Goal: Task Accomplishment & Management: Complete application form

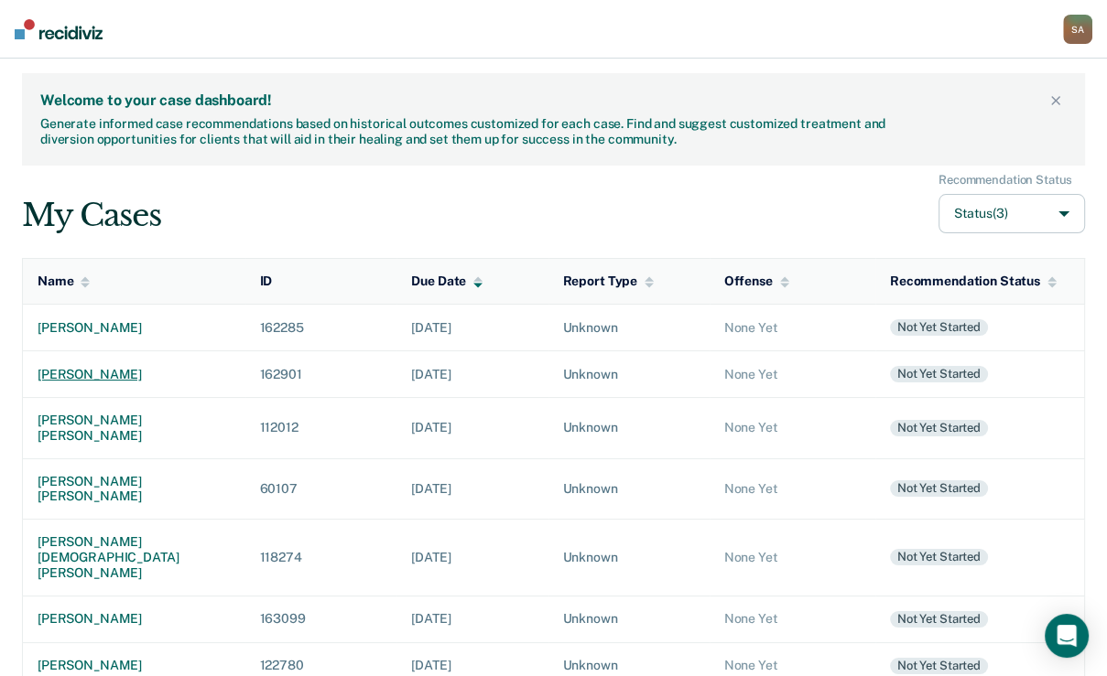
click at [125, 383] on div "[PERSON_NAME]" at bounding box center [134, 375] width 193 height 16
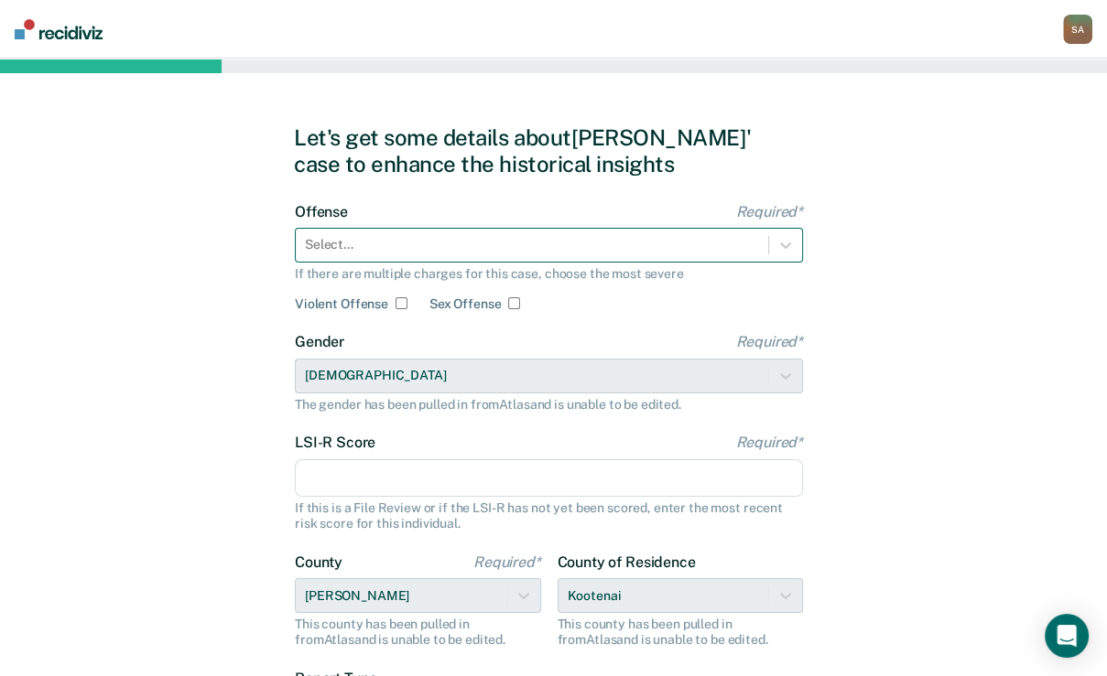
click at [337, 254] on div at bounding box center [532, 244] width 454 height 19
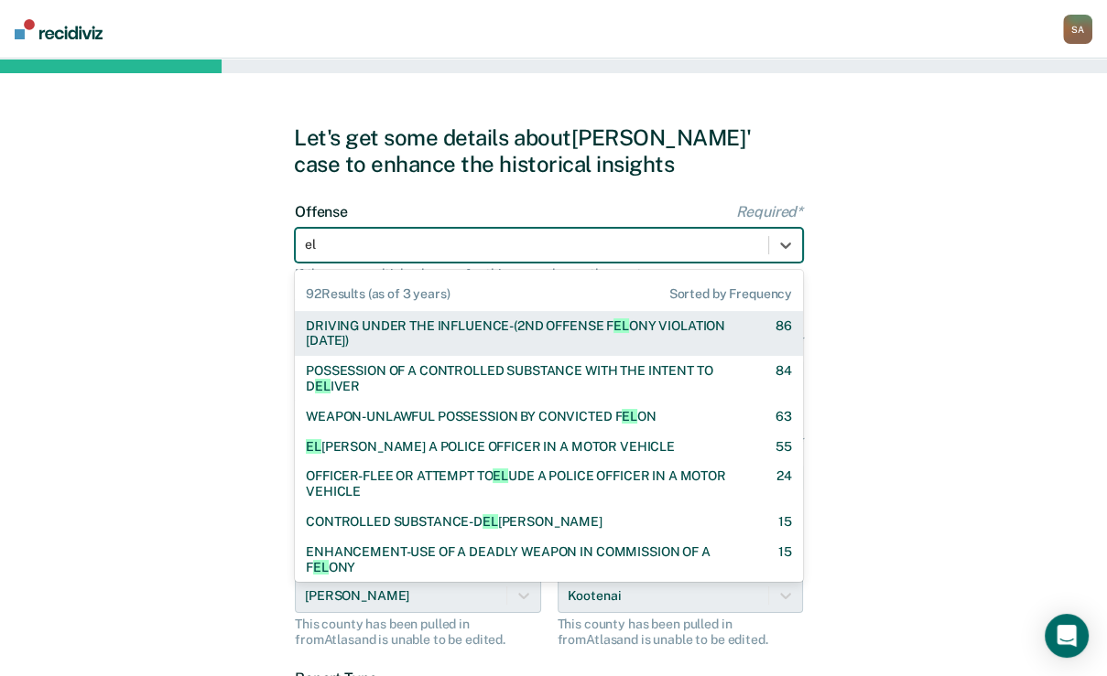
type input "elu"
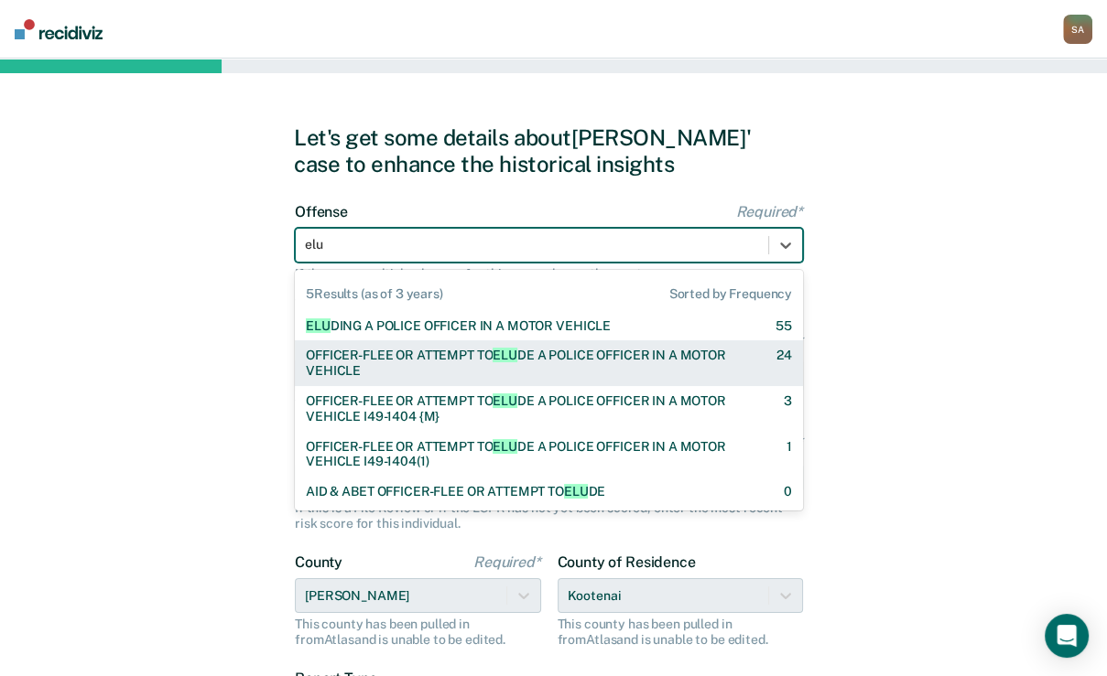
click at [450, 379] on div "OFFICER-FLEE OR ATTEMPT TO ELU DE A POLICE OFFICER IN A MOTOR VEHICLE" at bounding box center [525, 363] width 438 height 31
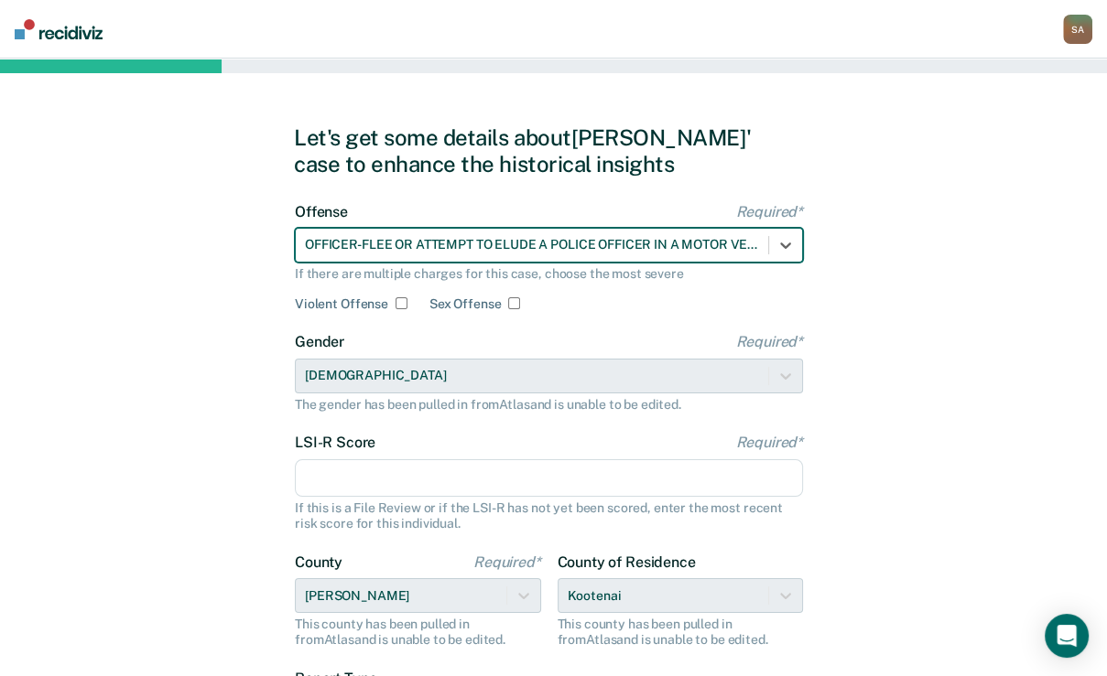
click at [389, 498] on input "LSI-R Score Required*" at bounding box center [549, 478] width 508 height 38
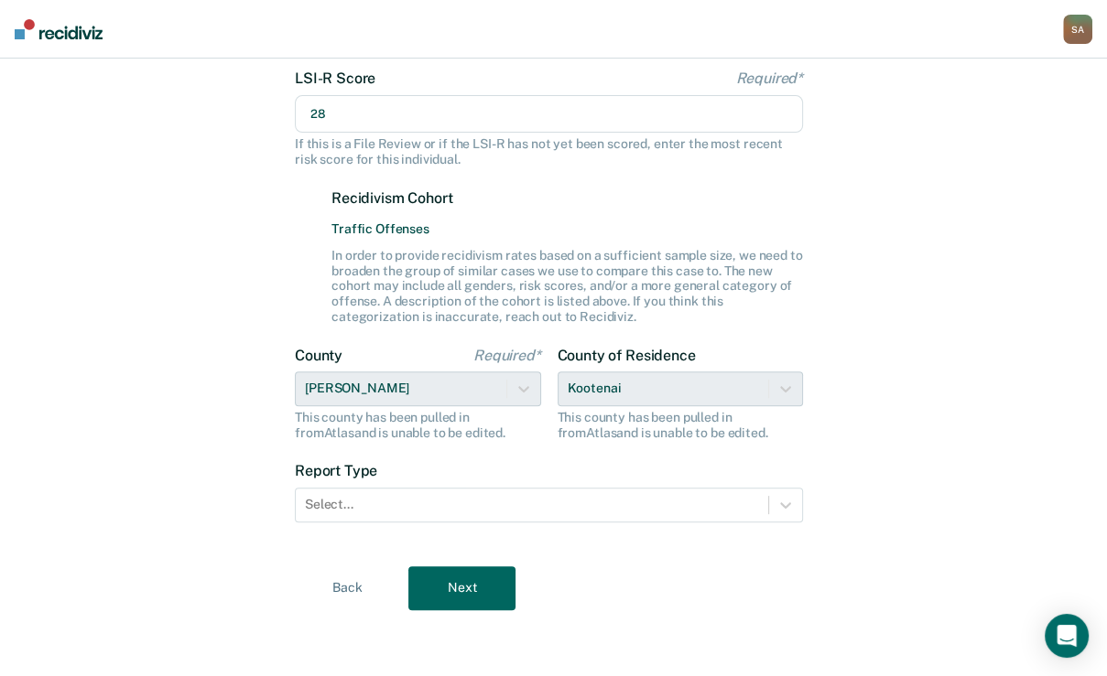
scroll to position [505, 0]
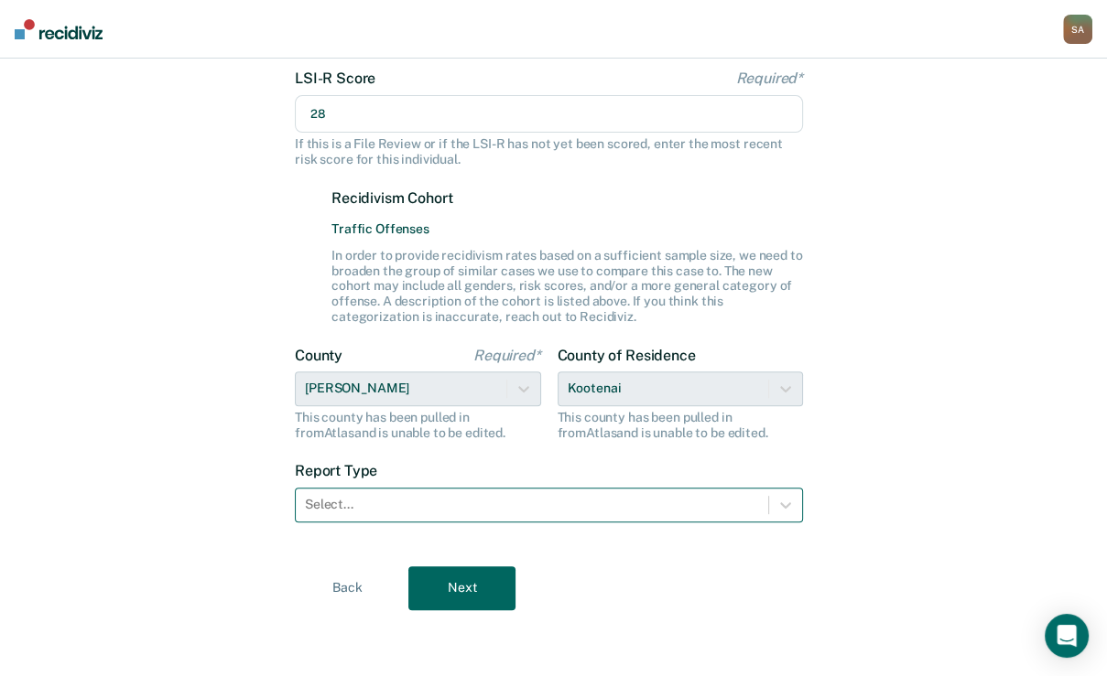
type input "28"
click at [517, 507] on div at bounding box center [532, 504] width 454 height 19
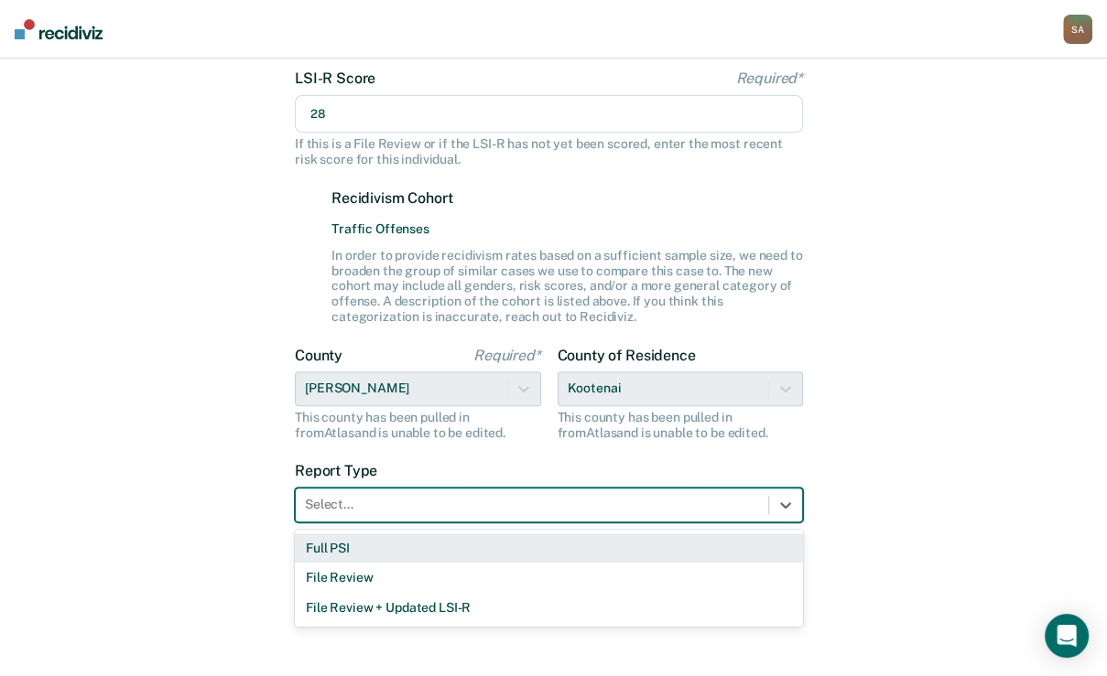
click at [412, 546] on div "Full PSI" at bounding box center [549, 549] width 508 height 30
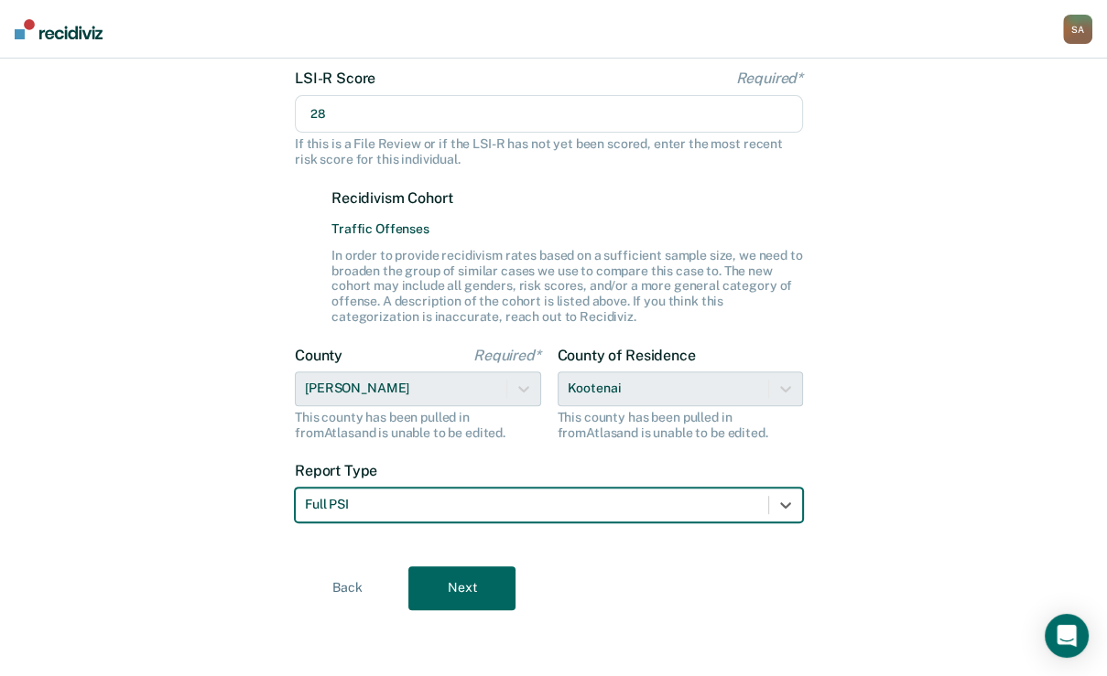
click at [443, 582] on button "Next" at bounding box center [461, 589] width 107 height 44
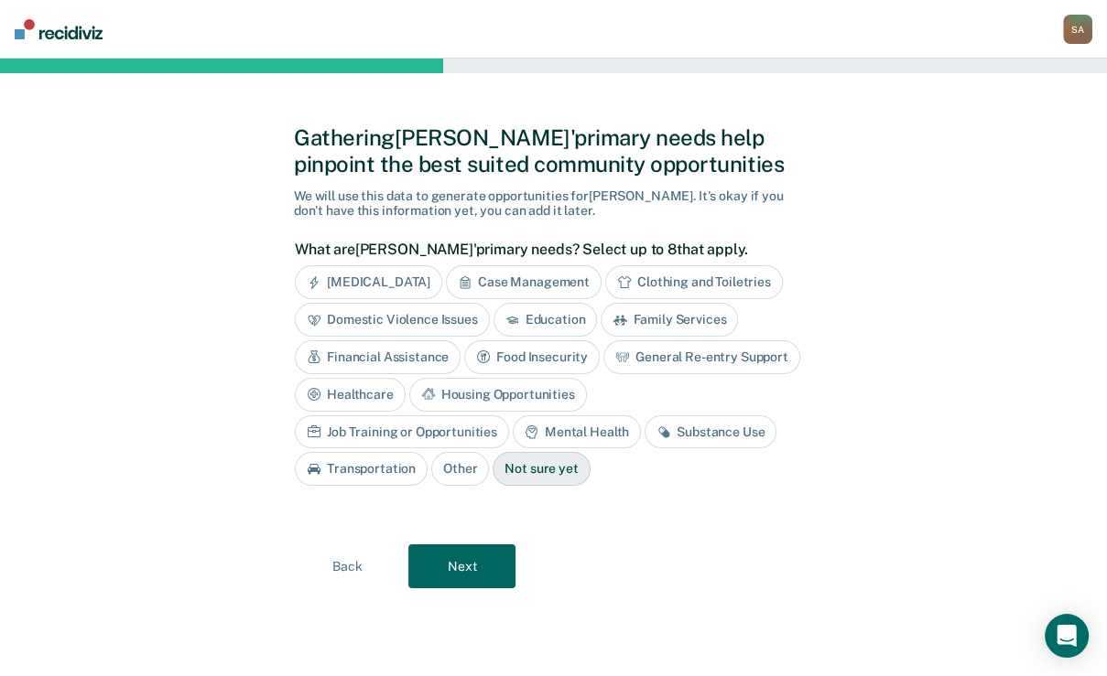
scroll to position [0, 0]
click at [603, 374] on div "General Re-entry Support" at bounding box center [701, 357] width 197 height 34
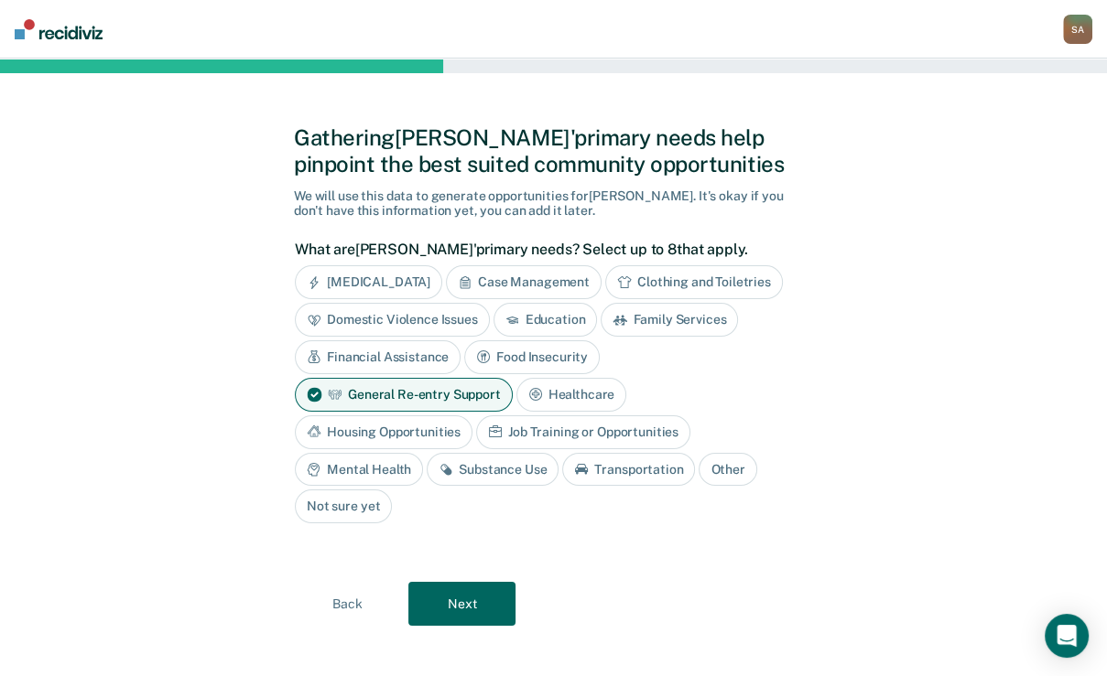
click at [472, 449] on div "Housing Opportunities" at bounding box center [384, 433] width 178 height 34
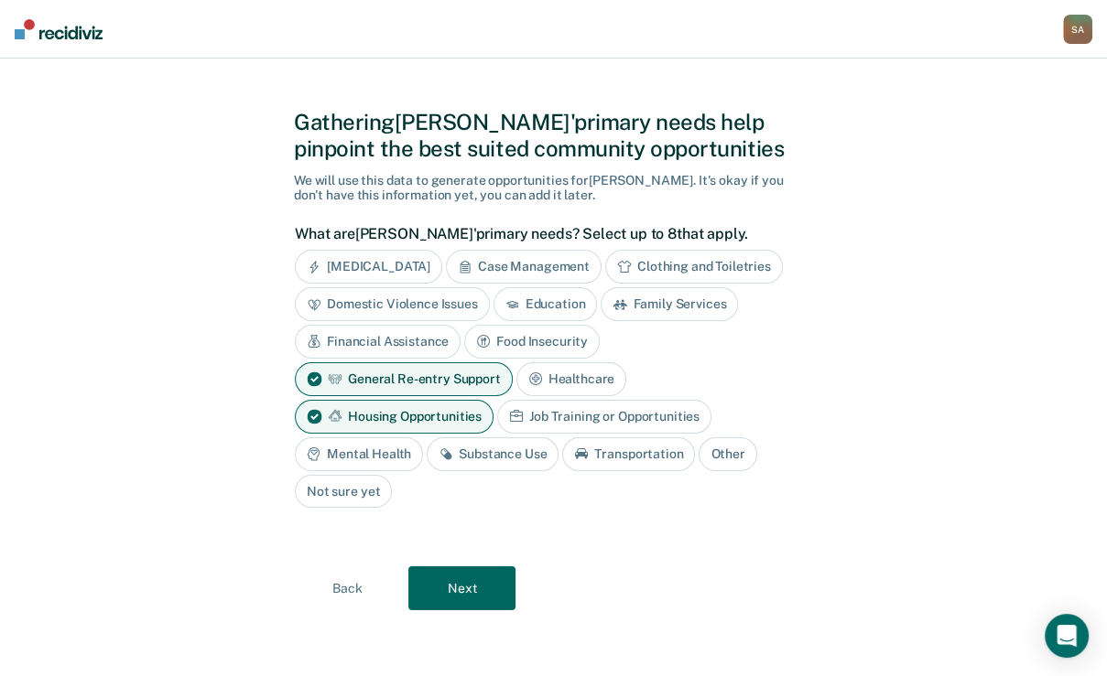
click at [319, 461] on icon at bounding box center [313, 455] width 11 height 13
click at [448, 470] on div "Substance Use" at bounding box center [514, 454] width 132 height 34
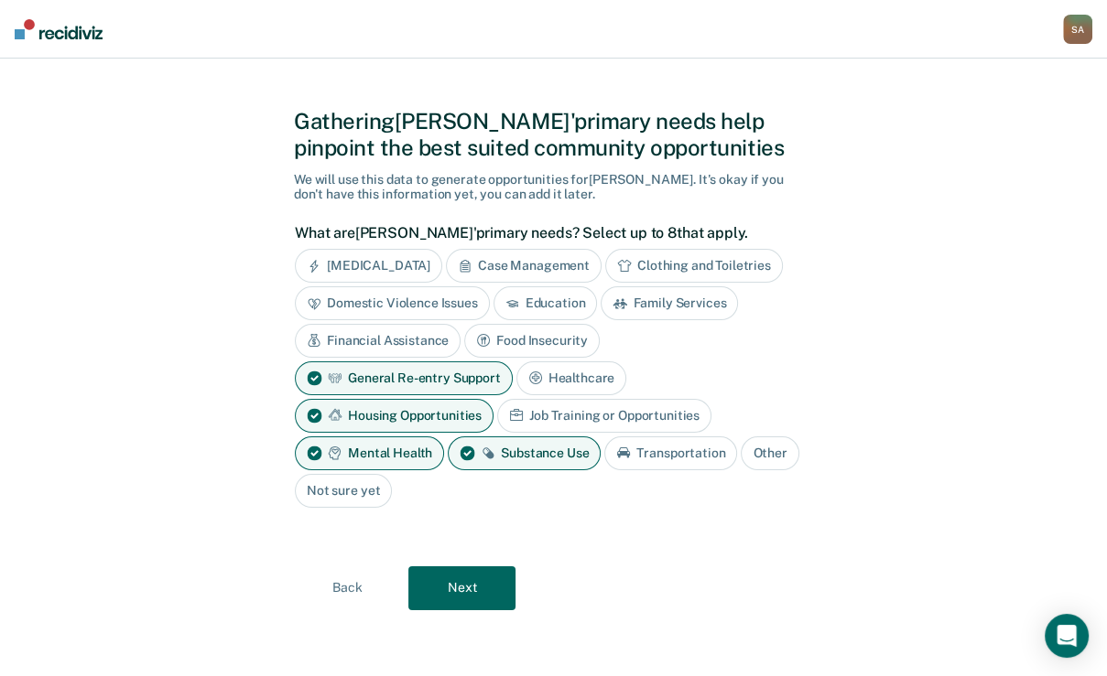
click at [604, 470] on div "Transportation" at bounding box center [670, 454] width 133 height 34
click at [475, 590] on button "Next" at bounding box center [461, 589] width 107 height 44
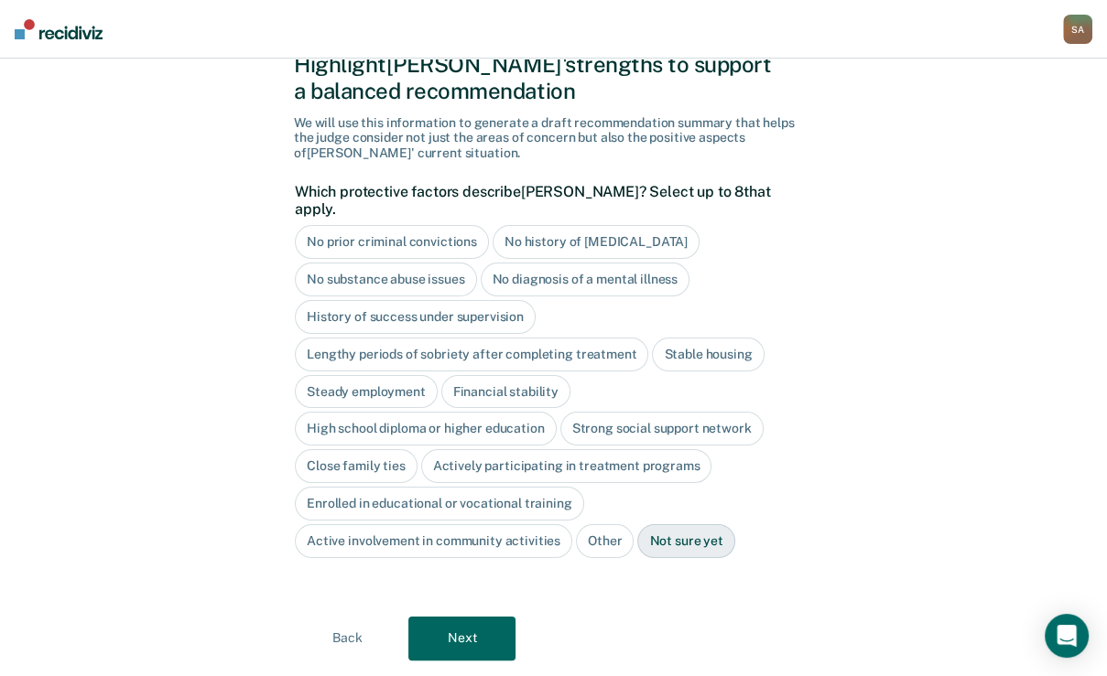
scroll to position [146, 0]
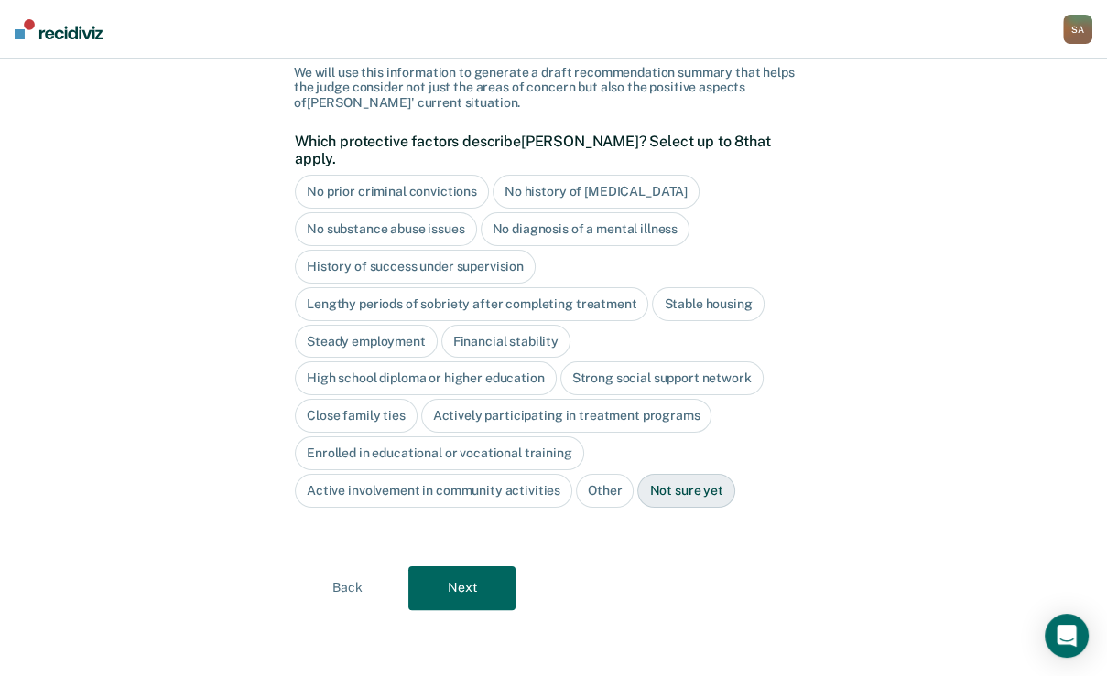
click at [435, 321] on div "Lengthy periods of sobriety after completing treatment" at bounding box center [471, 304] width 353 height 34
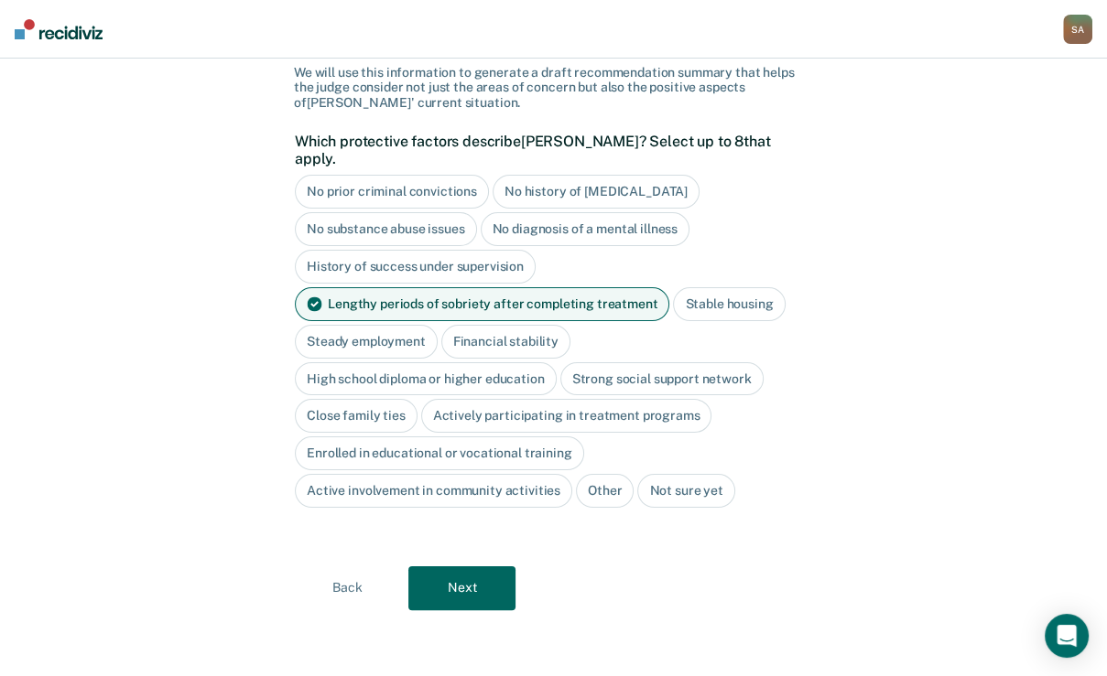
click at [570, 359] on div "Financial stability" at bounding box center [505, 342] width 129 height 34
click at [560, 396] on div "Strong social support network" at bounding box center [661, 379] width 203 height 34
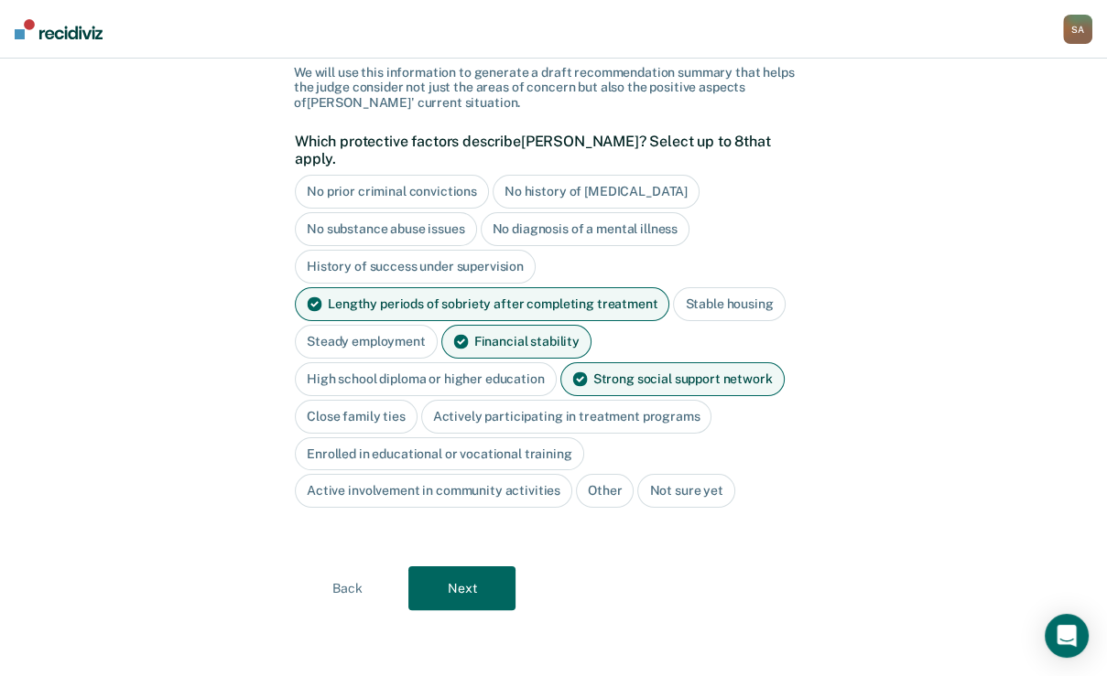
click at [417, 434] on div "Close family ties" at bounding box center [356, 417] width 123 height 34
click at [504, 400] on div "Actively participating in treatment programs" at bounding box center [587, 417] width 291 height 34
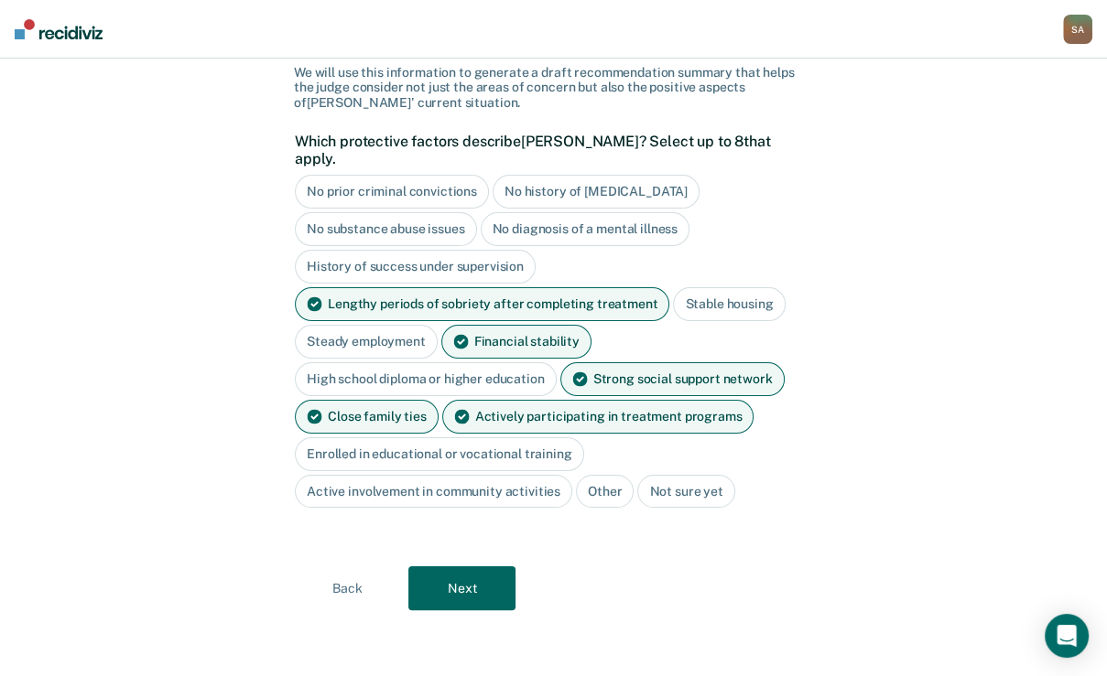
click at [505, 583] on button "Next" at bounding box center [461, 589] width 107 height 44
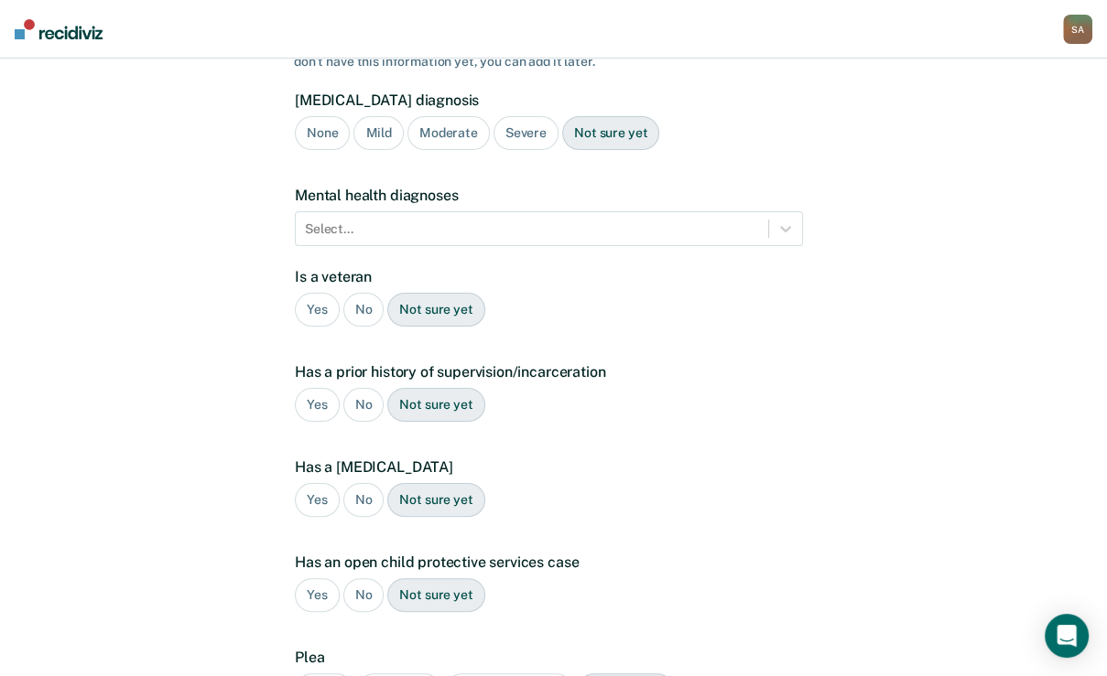
scroll to position [103, 0]
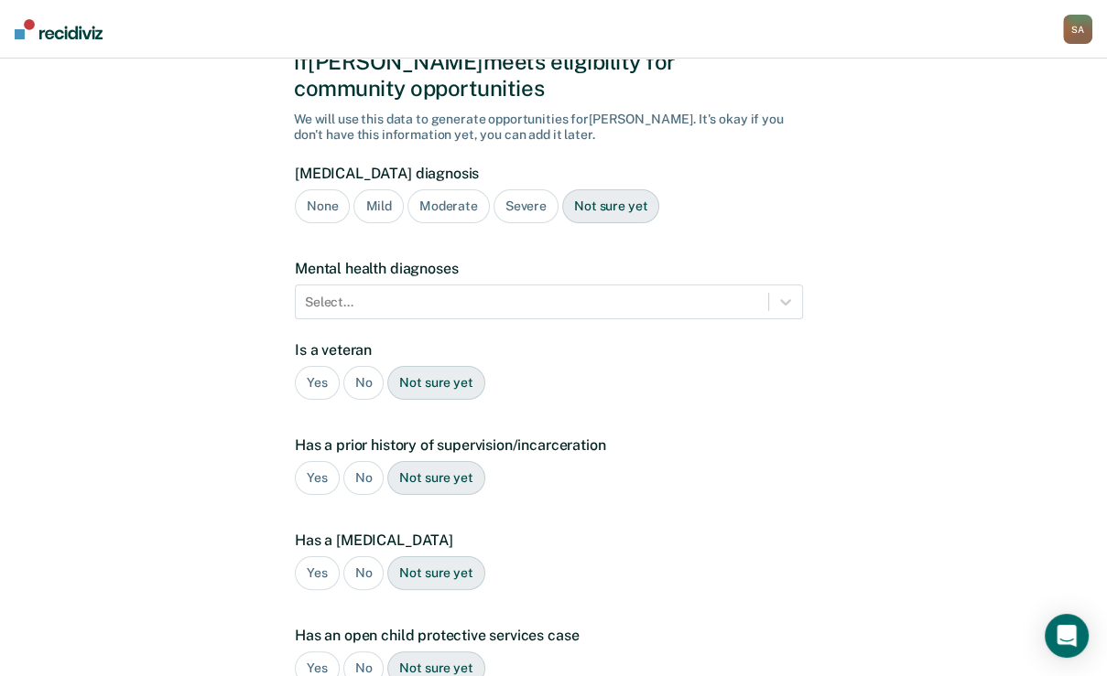
click at [487, 223] on div "Moderate" at bounding box center [448, 206] width 82 height 34
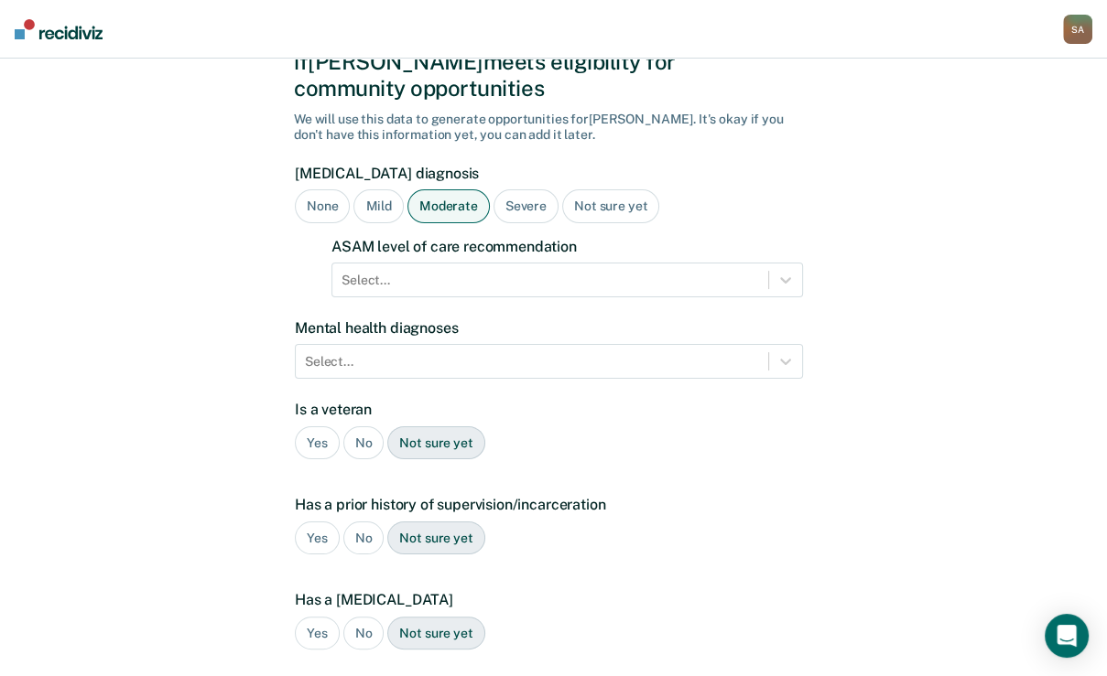
click at [538, 223] on div "Severe" at bounding box center [525, 206] width 65 height 34
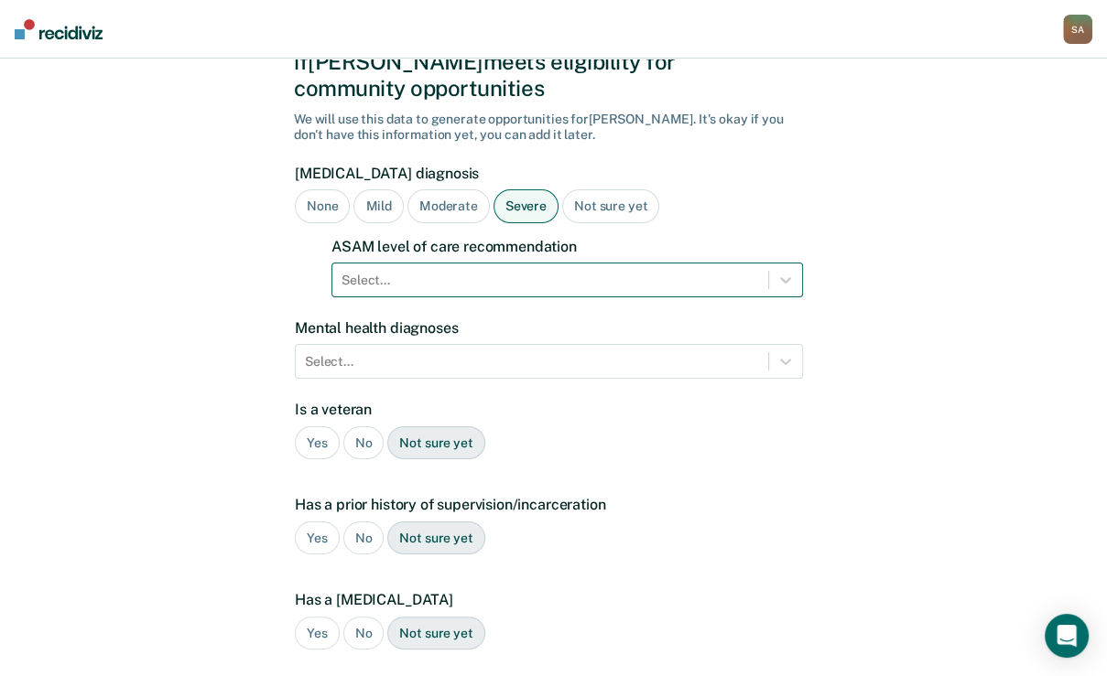
click at [455, 294] on div "Select..." at bounding box center [550, 280] width 436 height 27
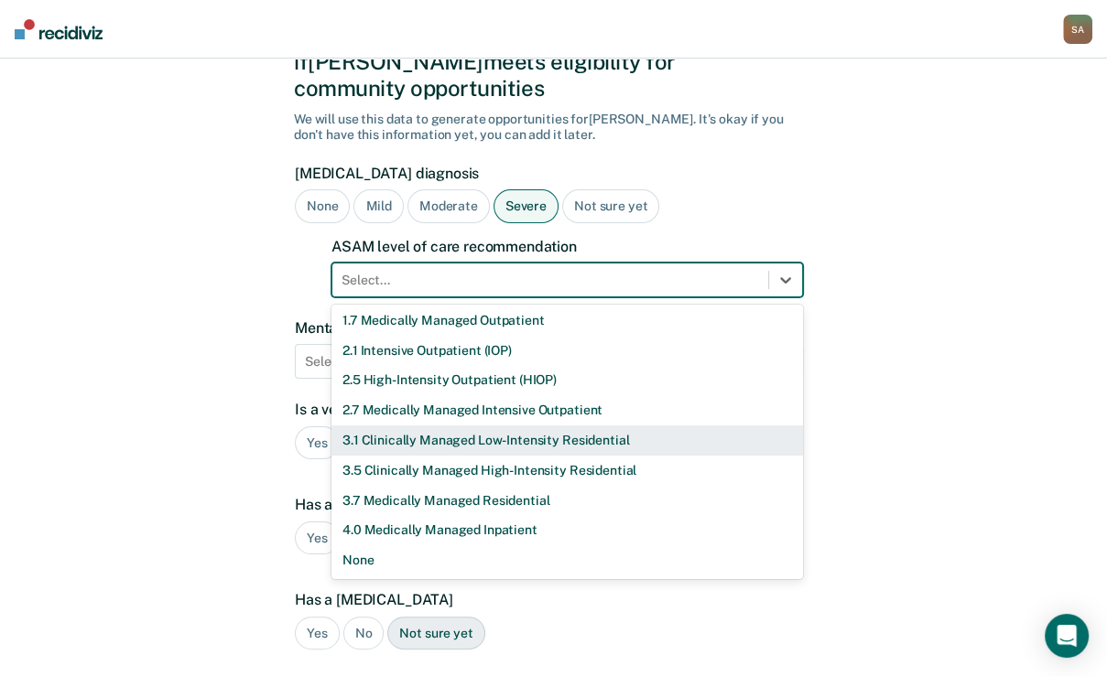
scroll to position [105, 0]
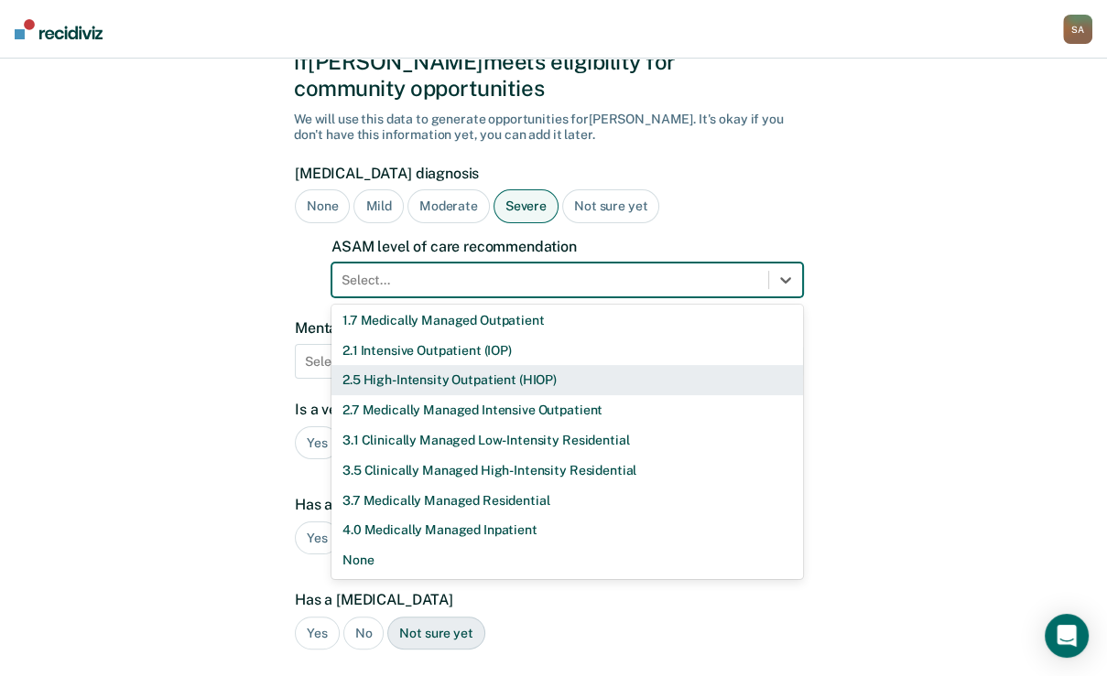
click at [406, 395] on div "2.5 High-Intensity Outpatient (HIOP)" at bounding box center [566, 380] width 471 height 30
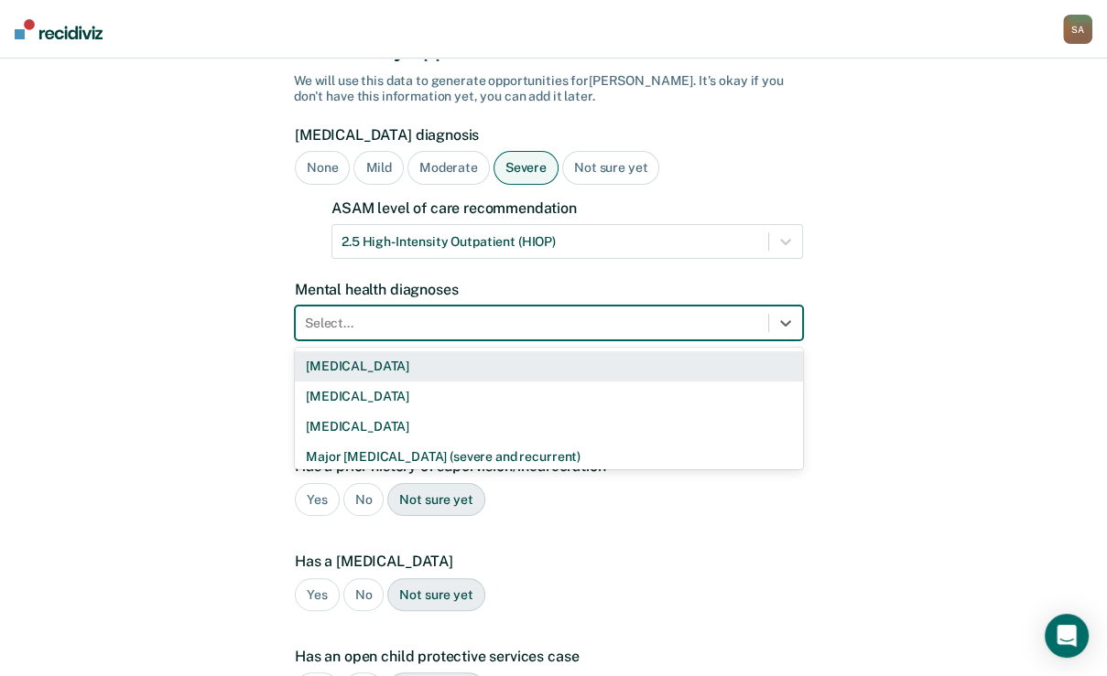
click at [532, 340] on div "9 results available. Use Up and Down to choose options, press Enter to select t…" at bounding box center [549, 323] width 508 height 35
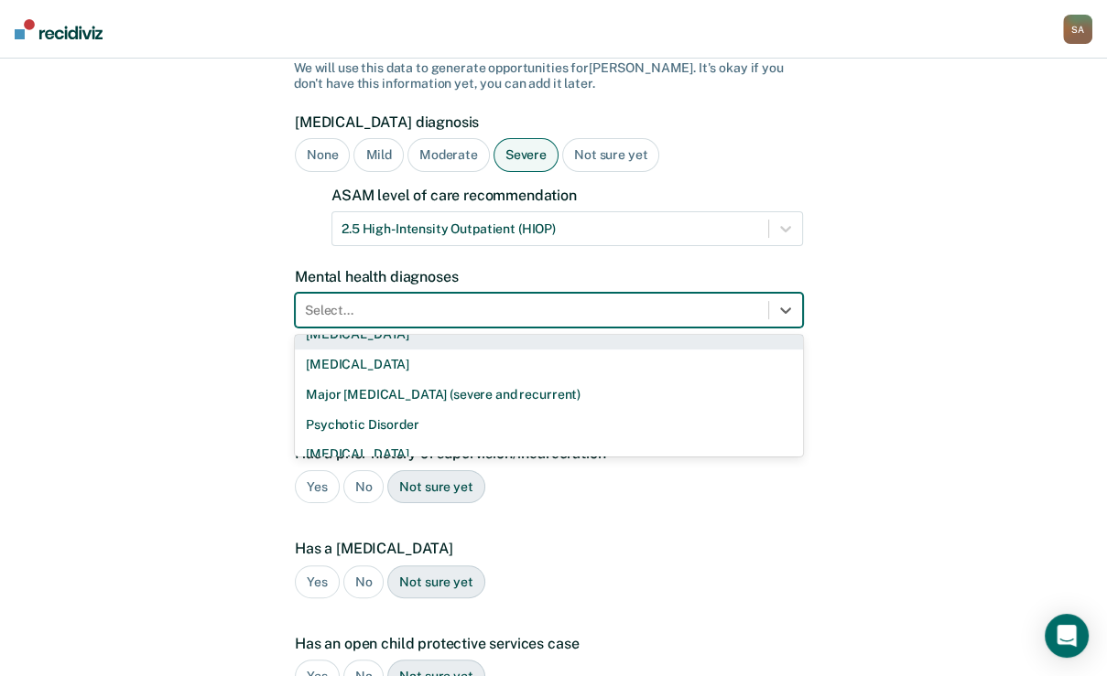
scroll to position [73, 0]
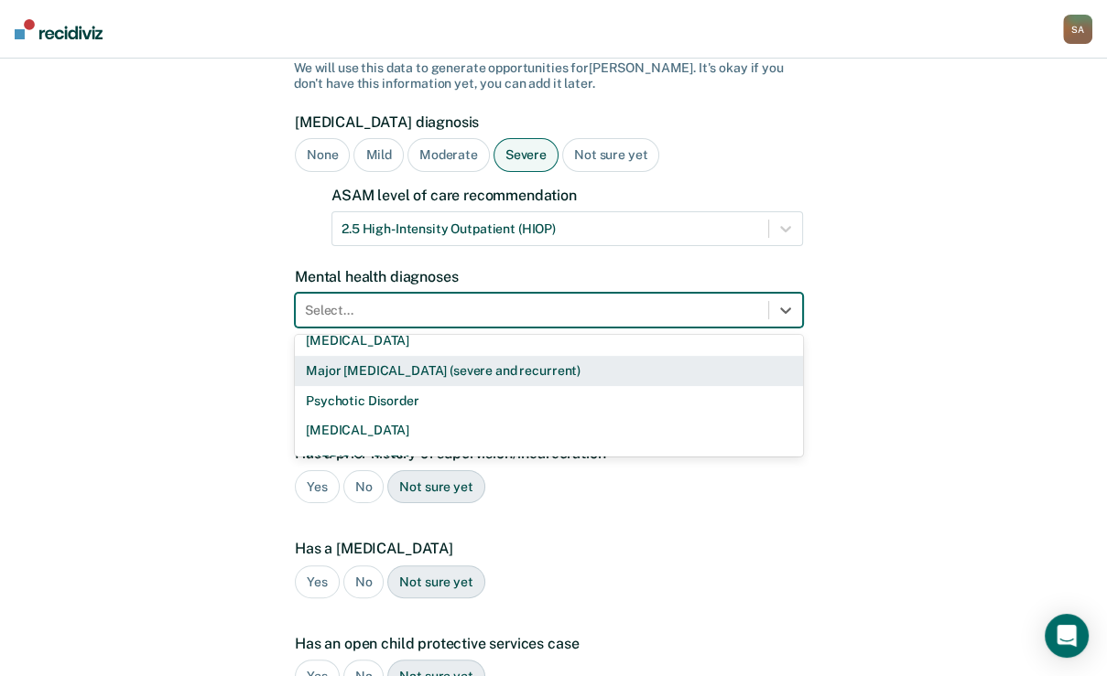
click at [480, 386] on div "Major [MEDICAL_DATA] (severe and recurrent)" at bounding box center [549, 371] width 508 height 30
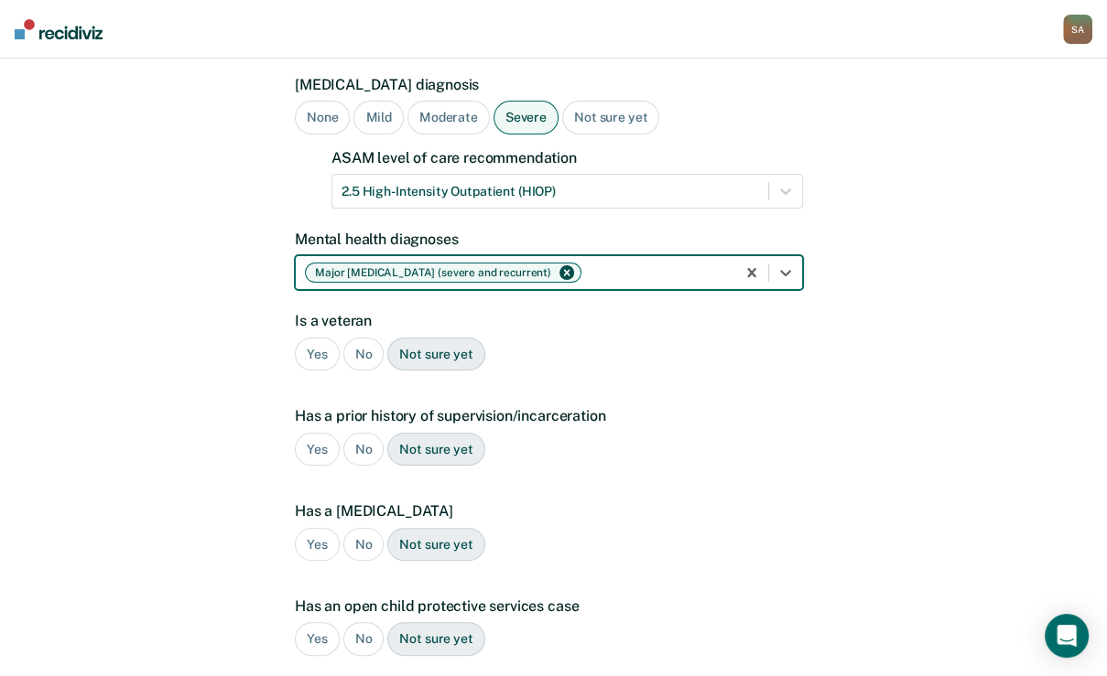
scroll to position [227, 0]
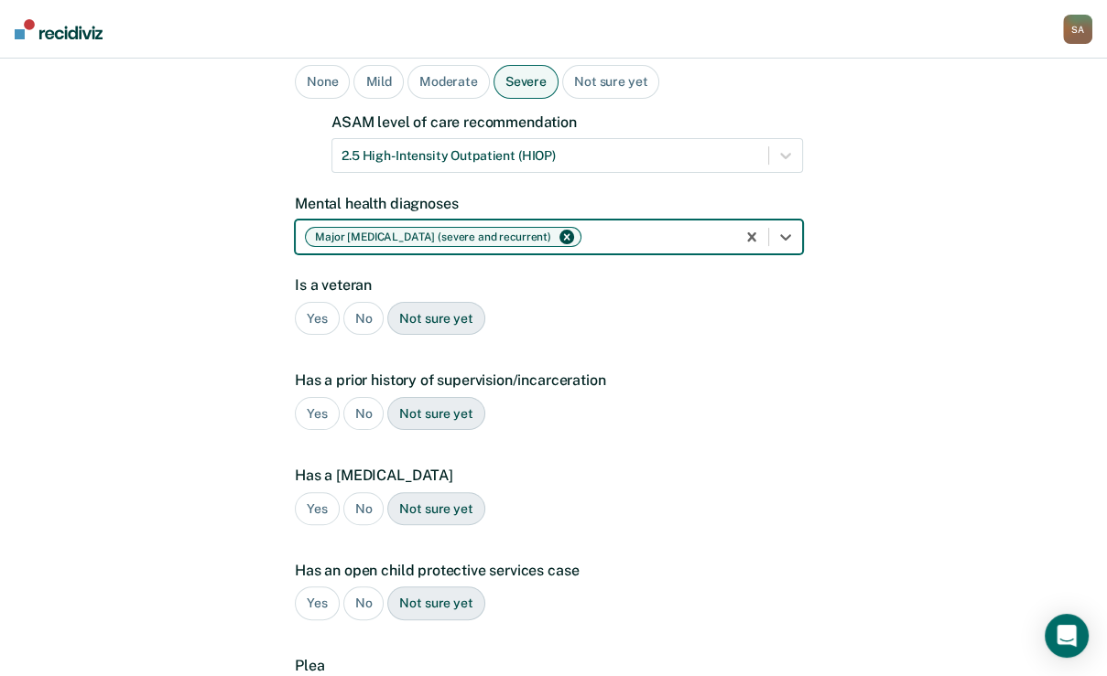
click at [362, 336] on div "No" at bounding box center [363, 319] width 41 height 34
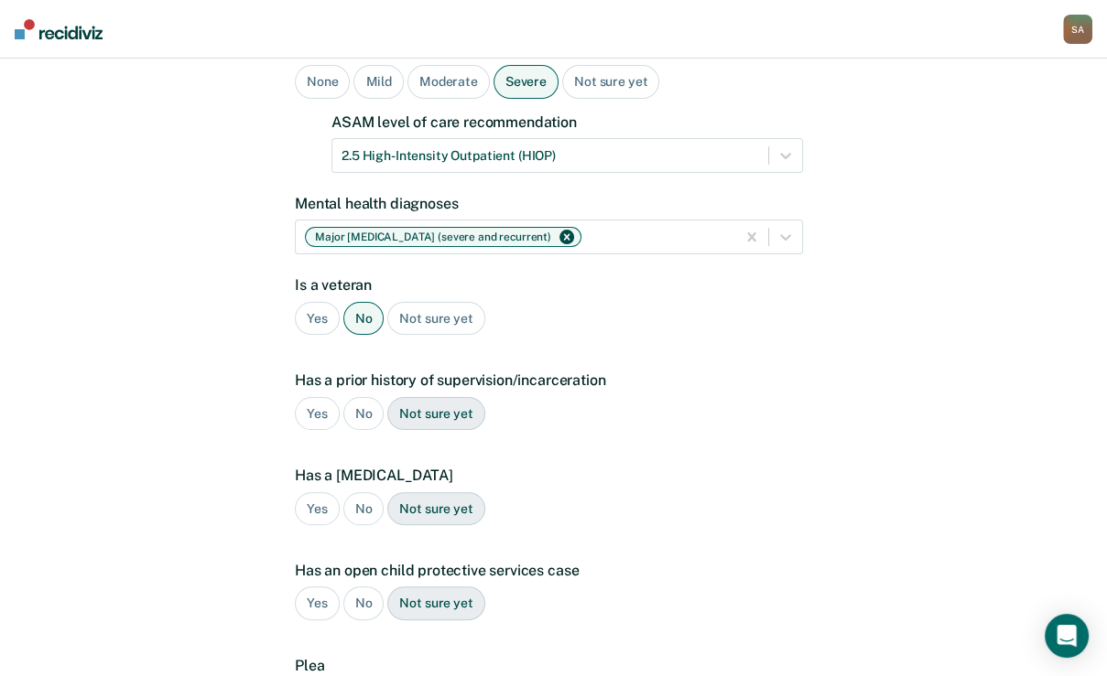
click at [315, 431] on div "Yes" at bounding box center [317, 414] width 45 height 34
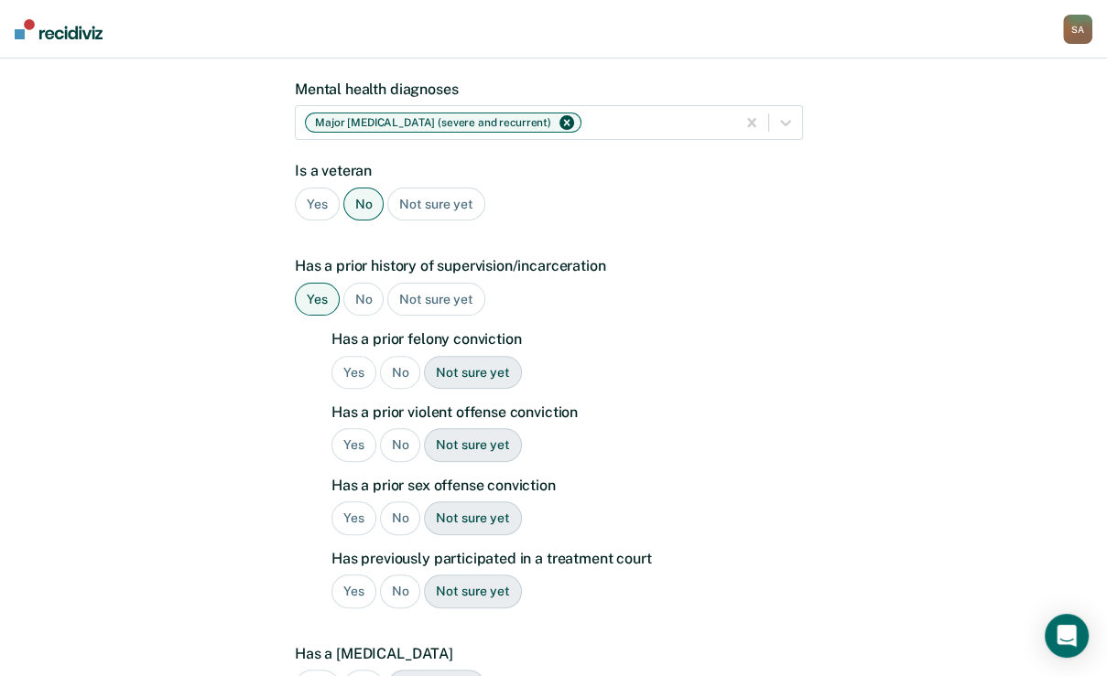
scroll to position [373, 0]
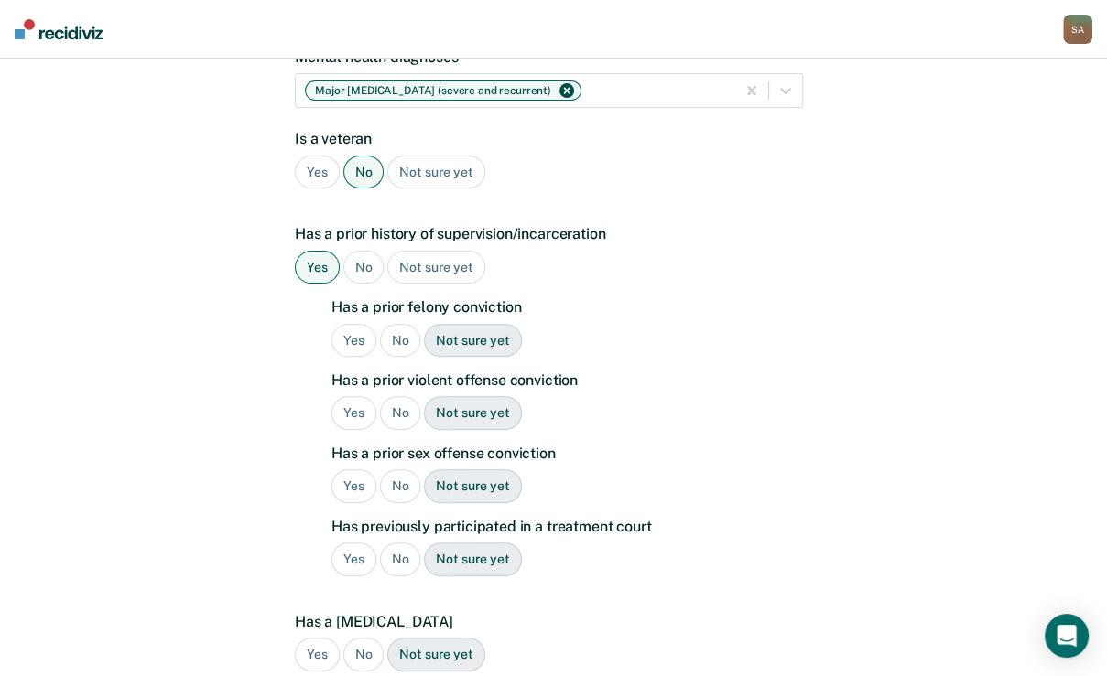
click at [352, 358] on div "Yes" at bounding box center [353, 341] width 45 height 34
click at [353, 430] on div "Yes" at bounding box center [353, 413] width 45 height 34
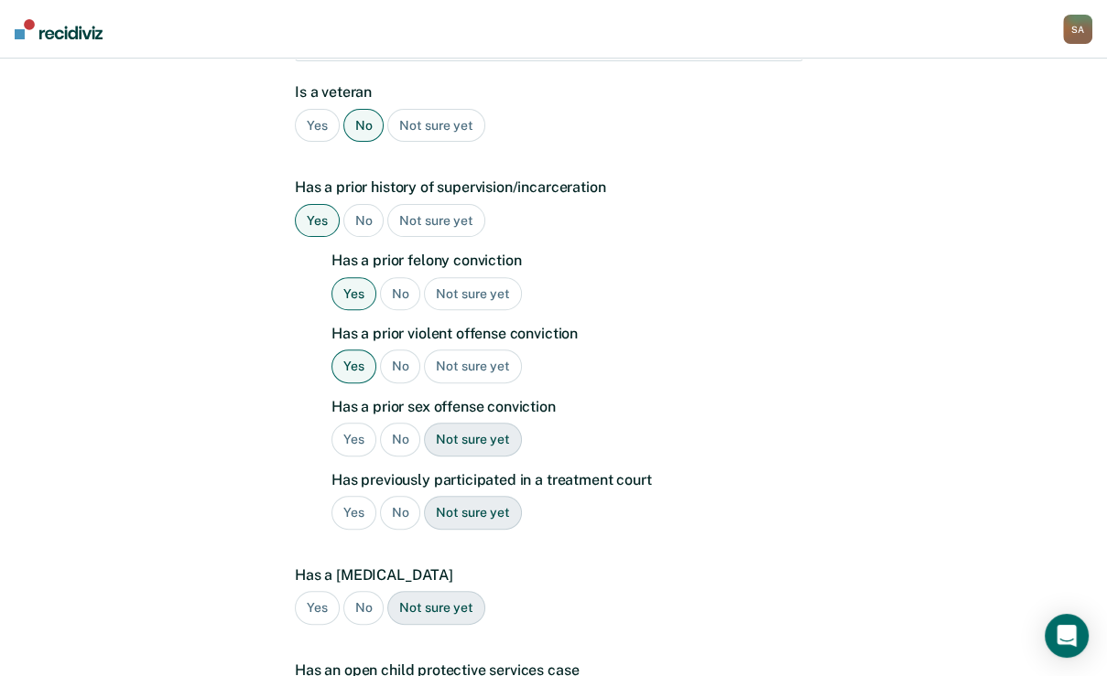
scroll to position [447, 0]
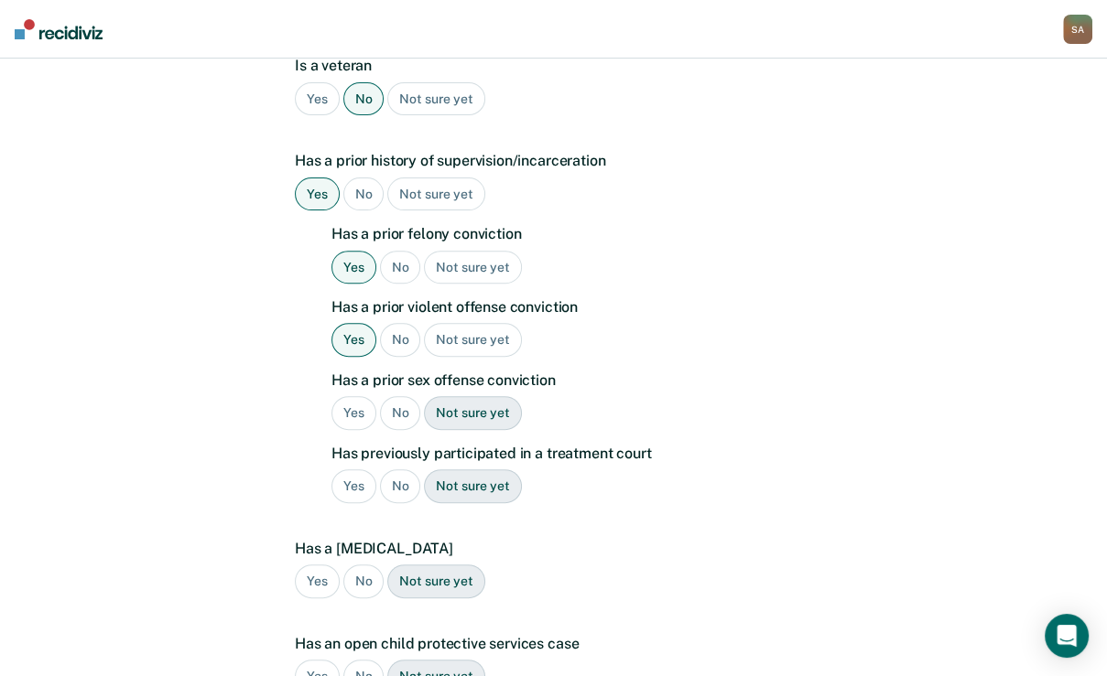
click at [411, 430] on div "No" at bounding box center [400, 413] width 41 height 34
click at [415, 503] on div "No" at bounding box center [400, 487] width 41 height 34
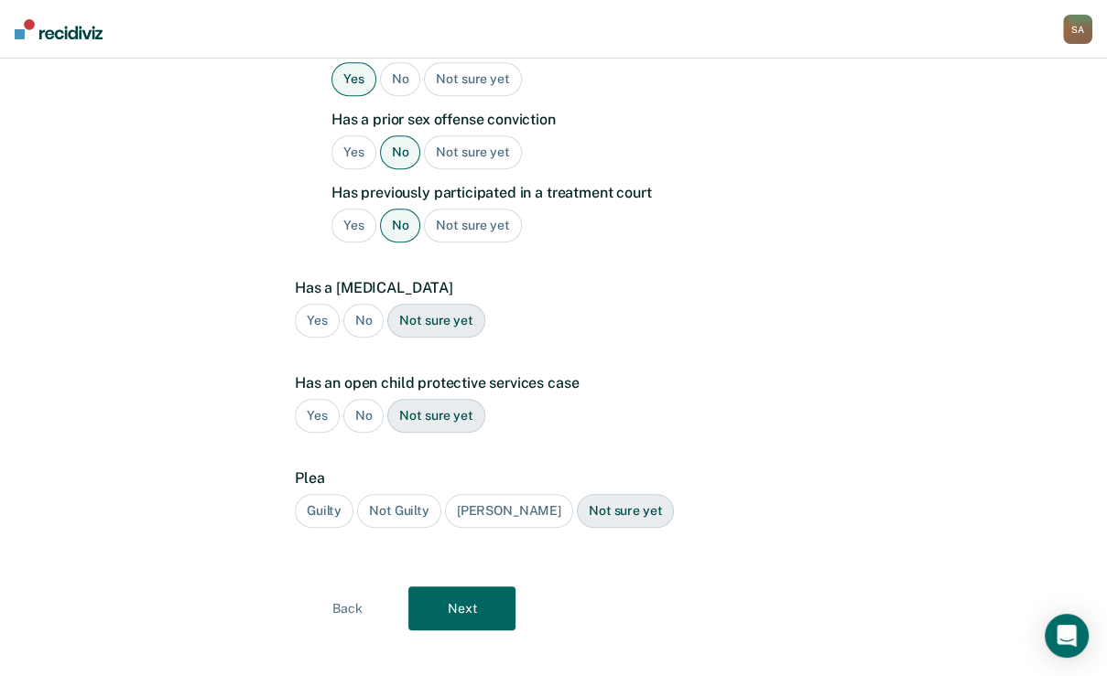
scroll to position [740, 0]
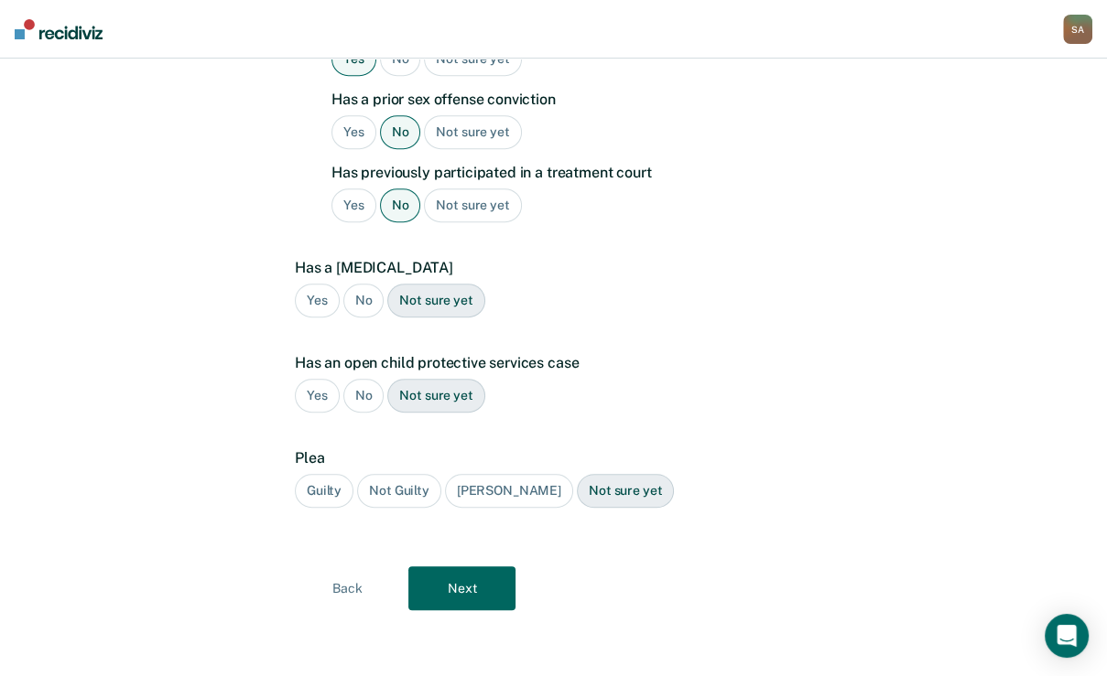
click at [377, 318] on div "No" at bounding box center [363, 301] width 41 height 34
click at [380, 413] on div "No" at bounding box center [363, 396] width 41 height 34
click at [339, 495] on div "Guilty" at bounding box center [324, 491] width 59 height 34
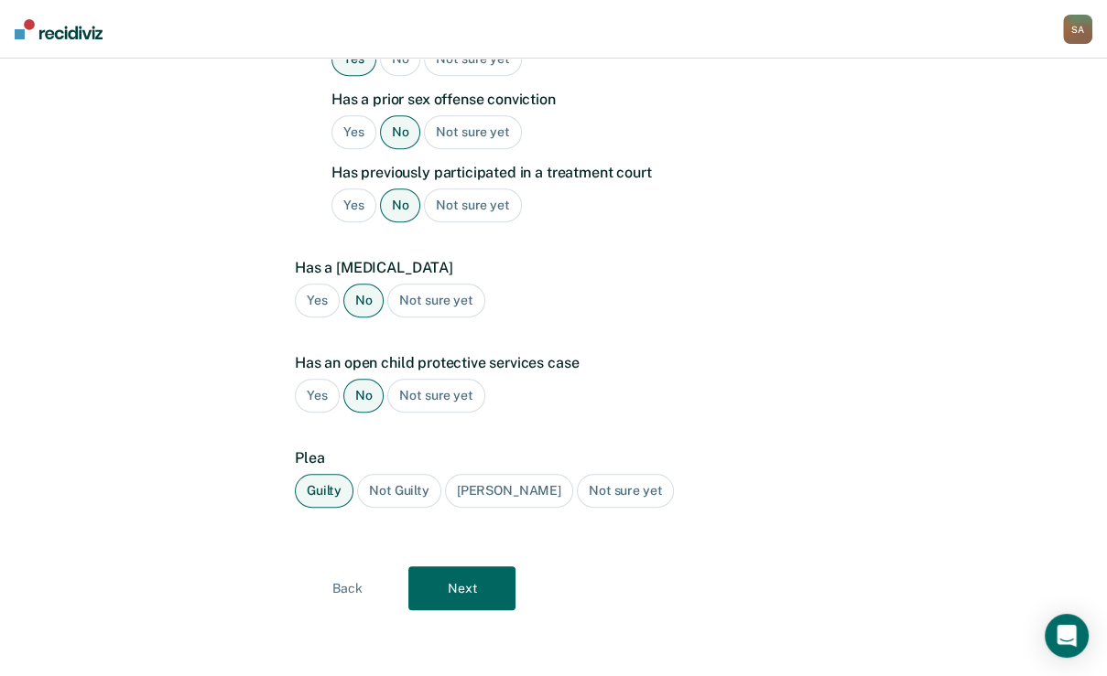
click at [453, 591] on button "Next" at bounding box center [461, 589] width 107 height 44
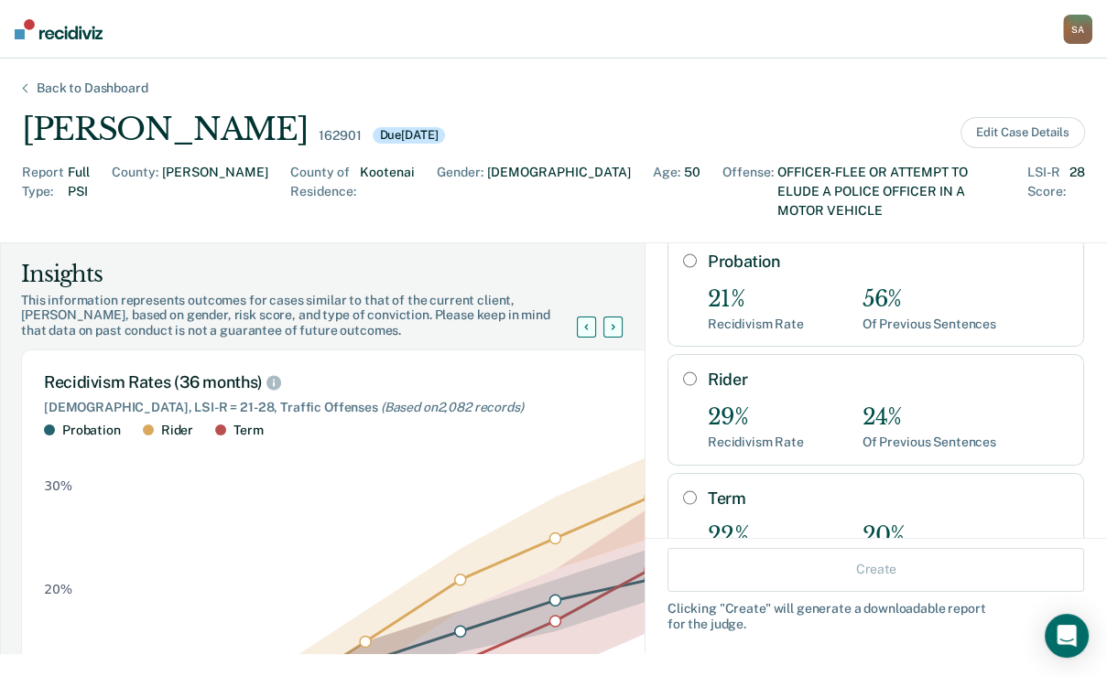
scroll to position [146, 0]
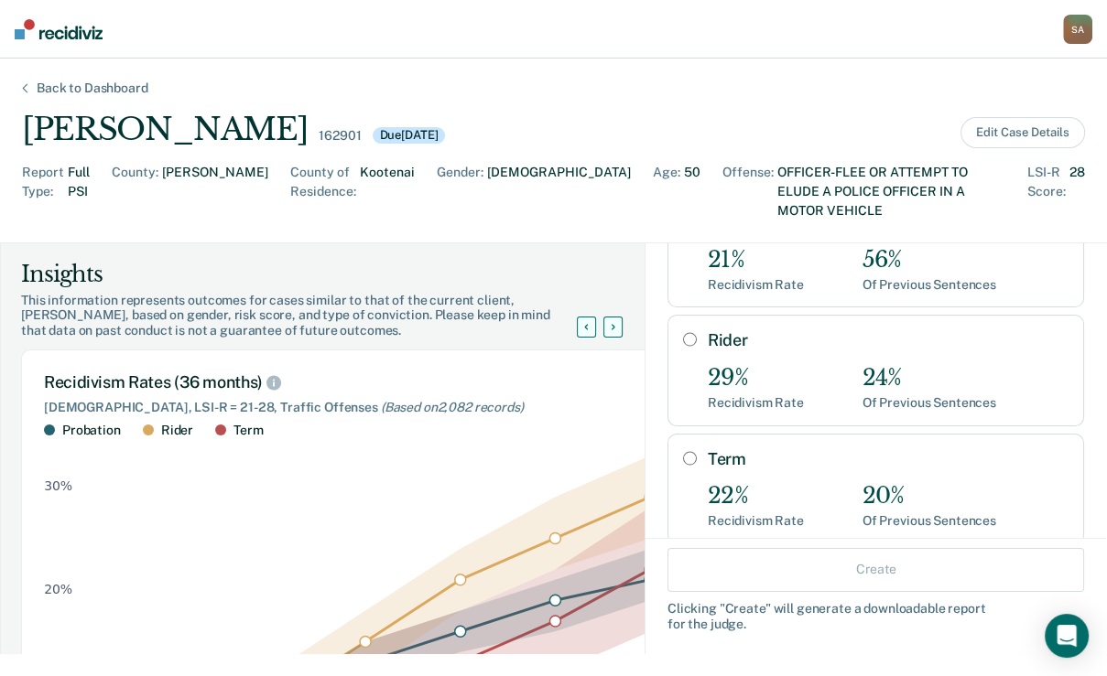
click at [681, 388] on div "Rider 29% Recidivism Rate 24% Of Previous Sentences" at bounding box center [875, 370] width 416 height 111
radio input "true"
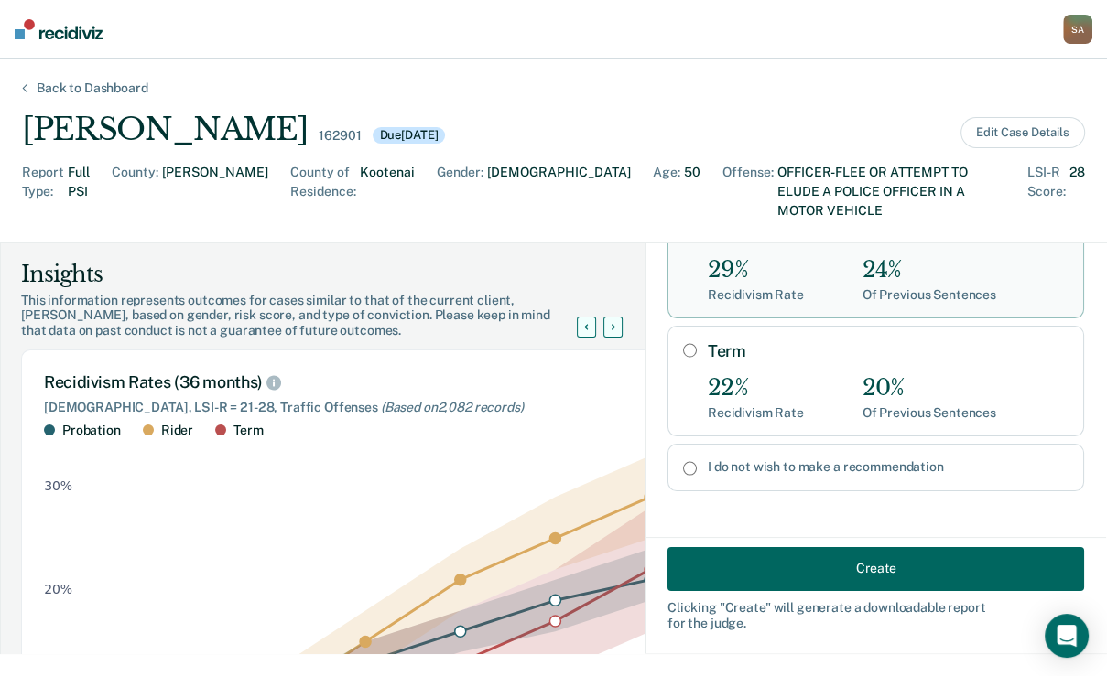
scroll to position [351, 0]
click at [780, 555] on button "Create" at bounding box center [875, 569] width 416 height 44
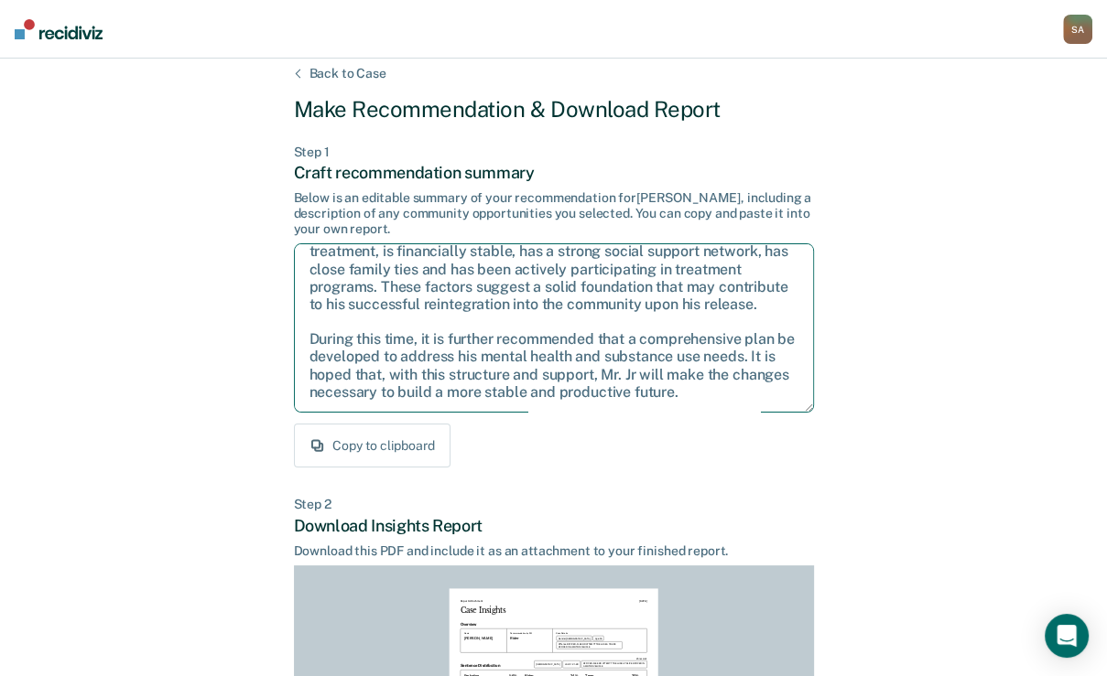
scroll to position [249, 0]
drag, startPoint x: 308, startPoint y: 347, endPoint x: 771, endPoint y: 532, distance: 498.7
click at [771, 469] on div "Step 1 Craft recommendation summary Below is an editable summary of your recomm…" at bounding box center [554, 307] width 520 height 324
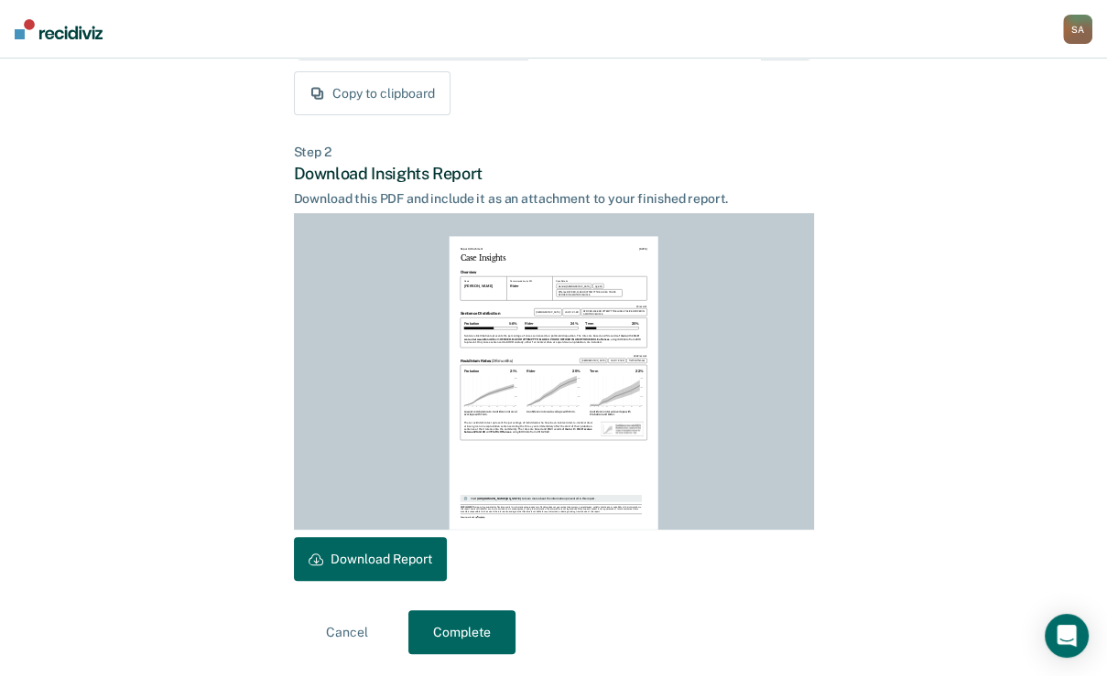
scroll to position [478, 0]
drag, startPoint x: 414, startPoint y: 575, endPoint x: 488, endPoint y: 547, distance: 79.1
click at [414, 575] on button "Download Report" at bounding box center [370, 559] width 153 height 44
click at [470, 638] on button "Complete" at bounding box center [461, 633] width 107 height 44
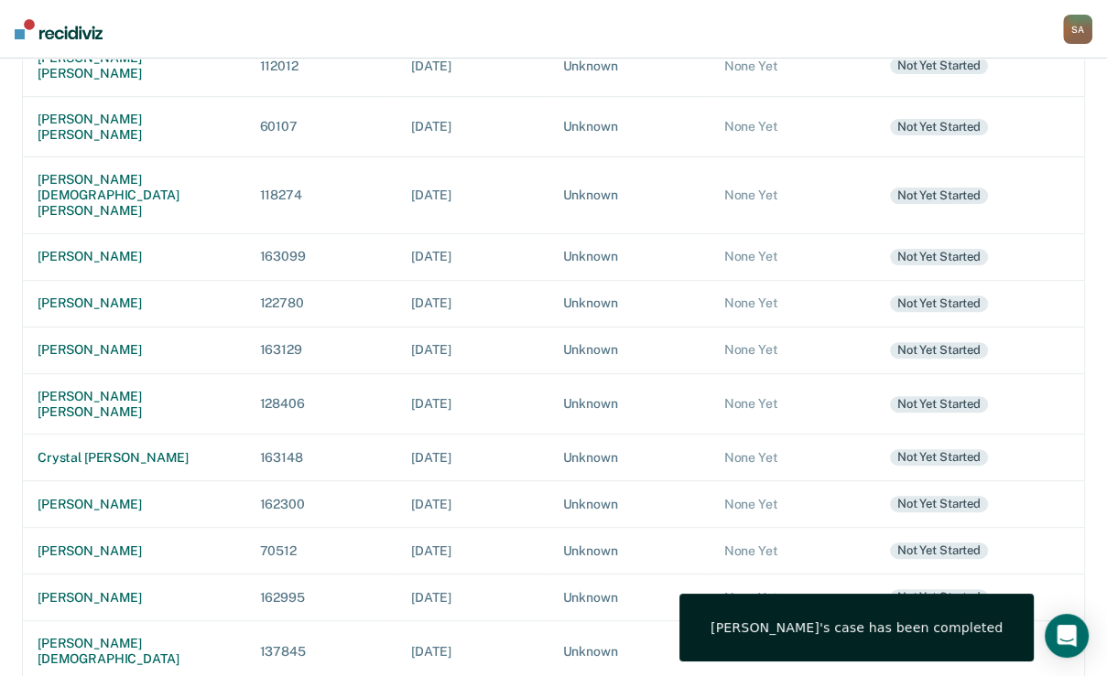
scroll to position [439, 0]
